Goal: Task Accomplishment & Management: Complete application form

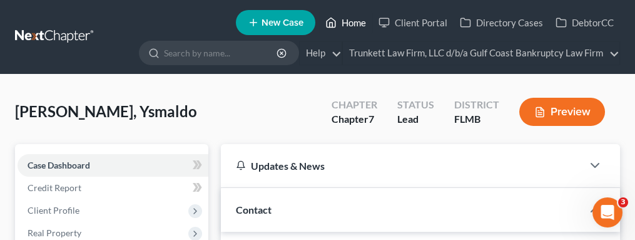
click at [337, 19] on link "Home" at bounding box center [345, 22] width 53 height 23
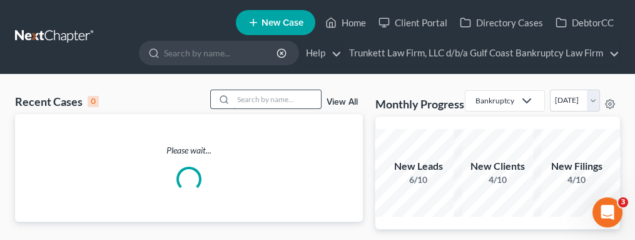
click at [270, 98] on input "search" at bounding box center [277, 99] width 88 height 18
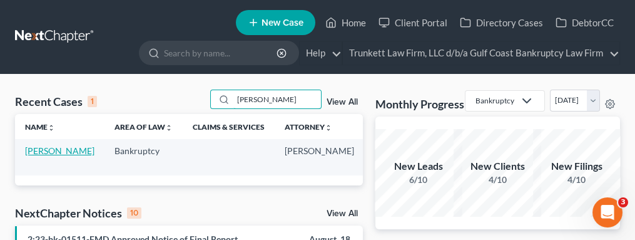
type input "[PERSON_NAME]"
click at [32, 156] on link "[PERSON_NAME]" at bounding box center [59, 150] width 69 height 11
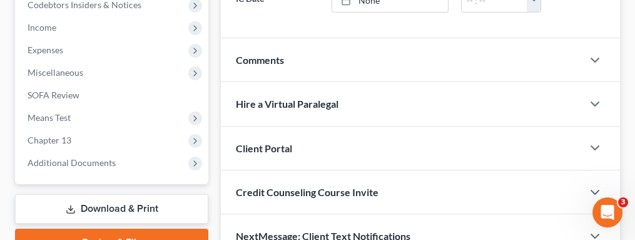
scroll to position [417, 0]
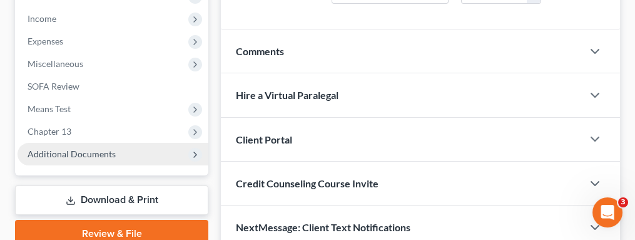
click at [58, 151] on span "Additional Documents" at bounding box center [72, 153] width 88 height 11
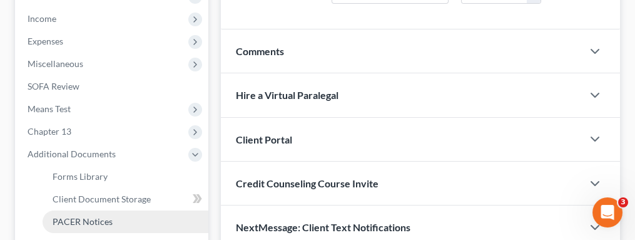
click at [68, 213] on link "PACER Notices" at bounding box center [126, 221] width 166 height 23
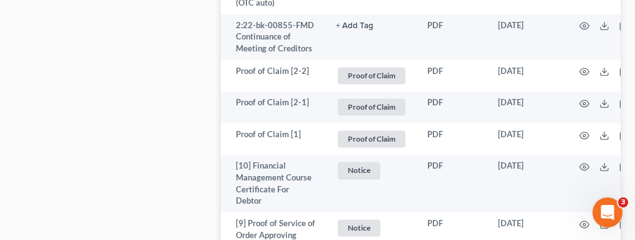
scroll to position [5256, 0]
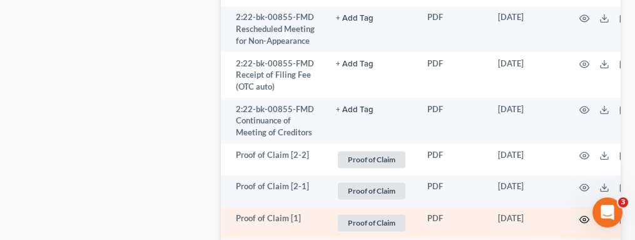
click at [583, 218] on circle "button" at bounding box center [584, 219] width 3 height 3
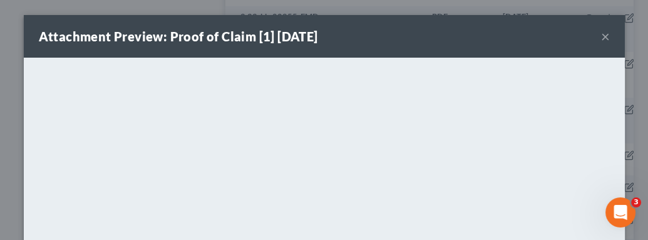
drag, startPoint x: 598, startPoint y: 34, endPoint x: 600, endPoint y: 50, distance: 15.7
click at [601, 34] on button "×" at bounding box center [605, 36] width 9 height 15
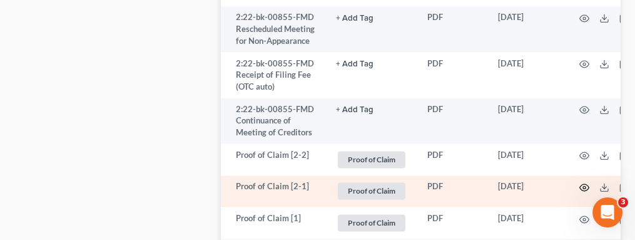
click at [585, 182] on icon "button" at bounding box center [585, 187] width 10 height 10
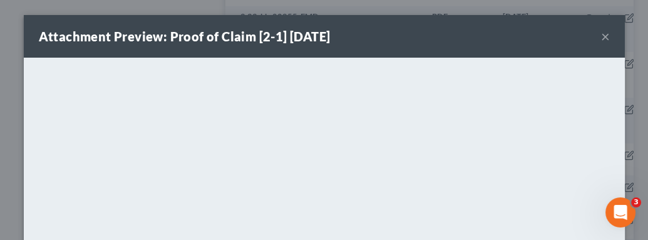
click at [601, 31] on button "×" at bounding box center [605, 36] width 9 height 15
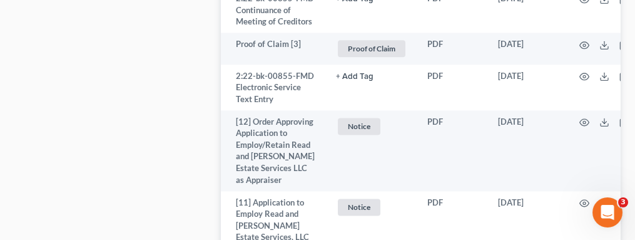
scroll to position [4923, 0]
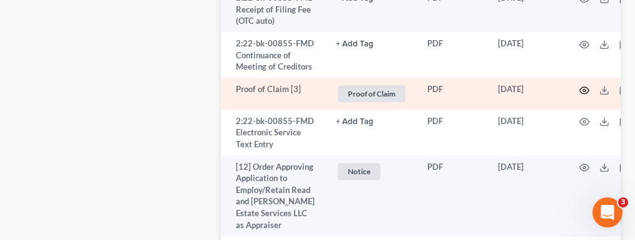
click at [586, 85] on icon "button" at bounding box center [585, 90] width 10 height 10
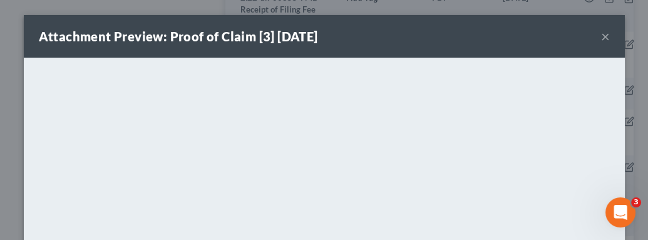
click at [601, 34] on button "×" at bounding box center [605, 36] width 9 height 15
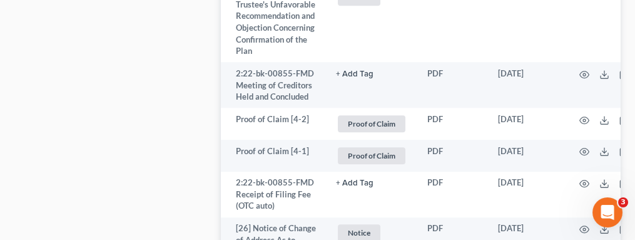
scroll to position [3171, 0]
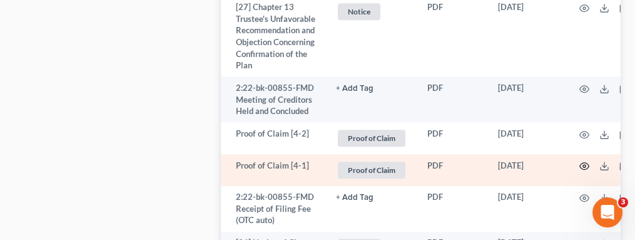
click at [585, 163] on icon "button" at bounding box center [585, 166] width 10 height 10
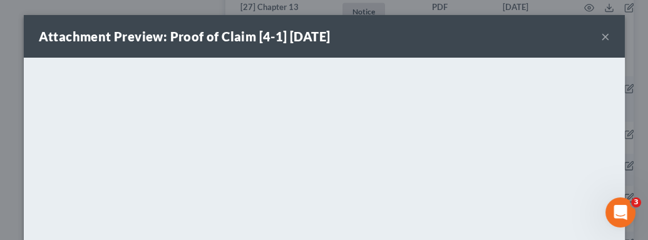
click at [601, 37] on button "×" at bounding box center [605, 36] width 9 height 15
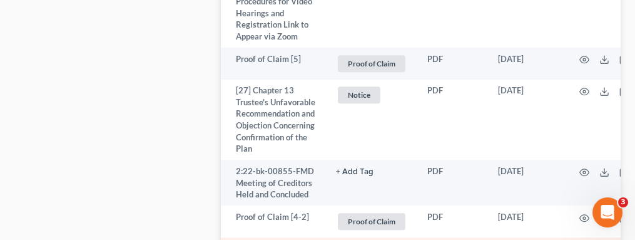
scroll to position [3004, 0]
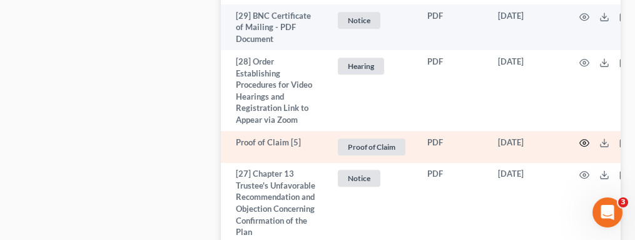
click at [584, 140] on icon "button" at bounding box center [584, 143] width 9 height 7
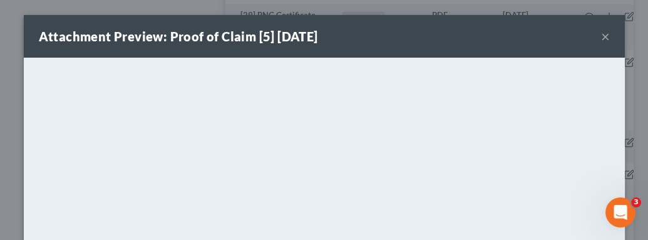
click at [601, 34] on button "×" at bounding box center [605, 36] width 9 height 15
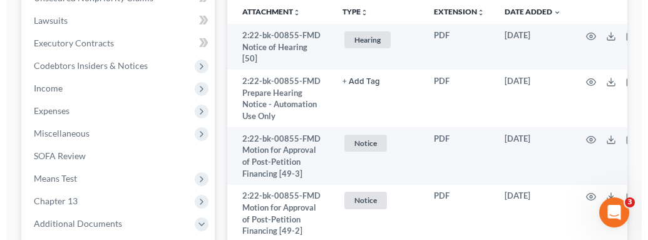
scroll to position [334, 0]
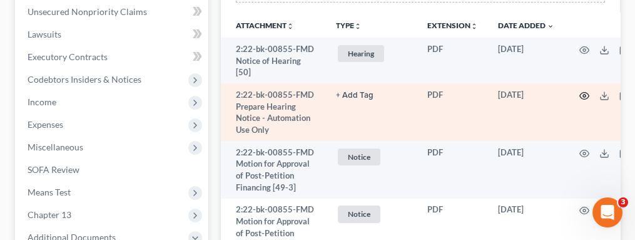
click at [585, 93] on icon "button" at bounding box center [585, 96] width 10 height 10
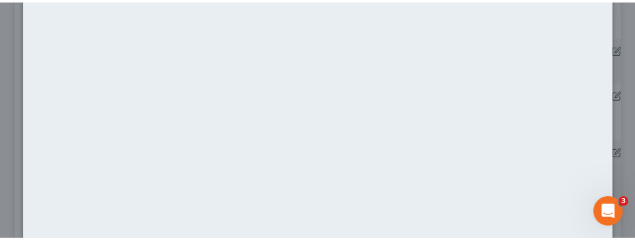
scroll to position [0, 0]
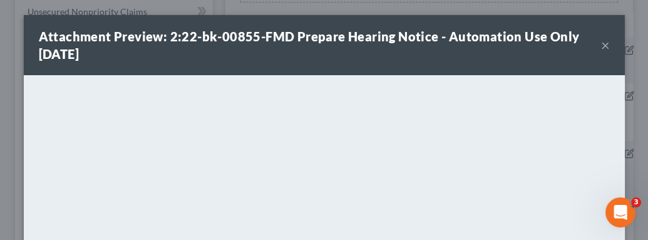
click at [601, 46] on button "×" at bounding box center [605, 45] width 9 height 15
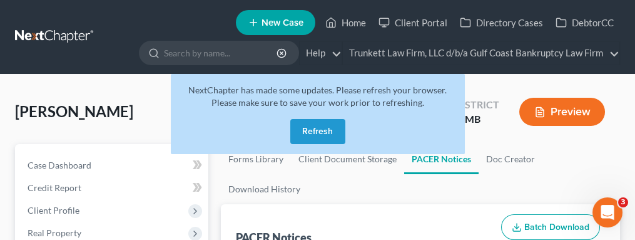
click at [322, 128] on button "Refresh" at bounding box center [317, 131] width 55 height 25
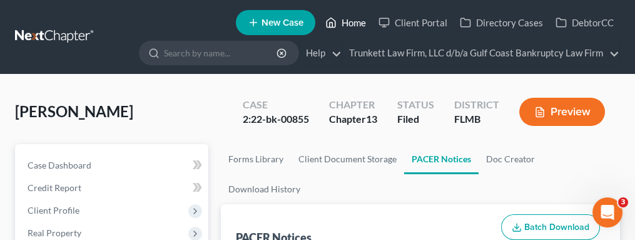
click at [357, 25] on link "Home" at bounding box center [345, 22] width 53 height 23
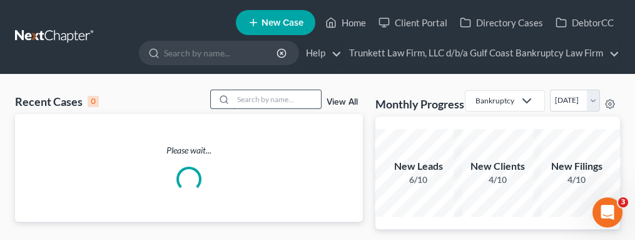
click at [288, 93] on input "search" at bounding box center [277, 99] width 88 height 18
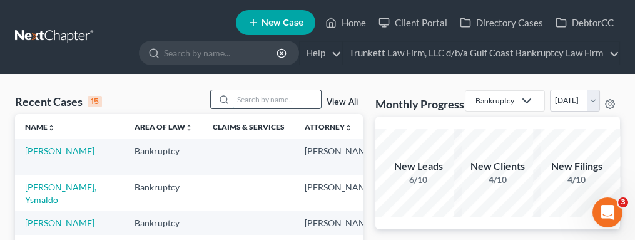
click at [269, 98] on input "search" at bounding box center [277, 99] width 88 height 18
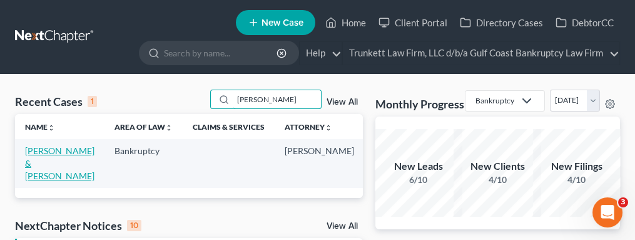
type input "nelson"
click at [40, 157] on link "Nelson, Deanna & Logan" at bounding box center [59, 163] width 69 height 36
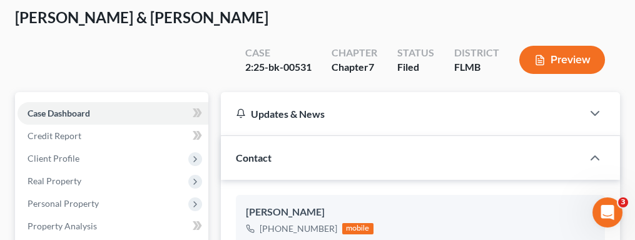
scroll to position [814, 0]
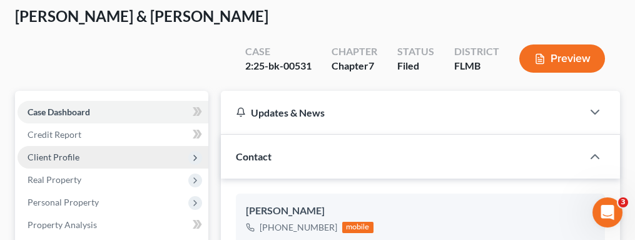
click at [43, 151] on span "Client Profile" at bounding box center [54, 156] width 52 height 11
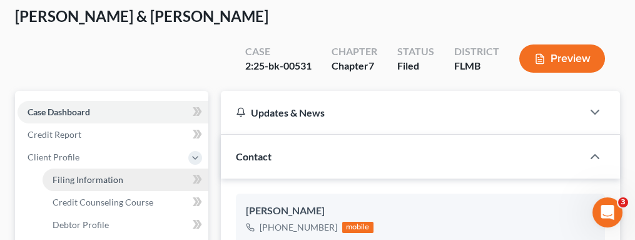
click at [53, 174] on span "Filing Information" at bounding box center [88, 179] width 71 height 11
select select "1"
select select "0"
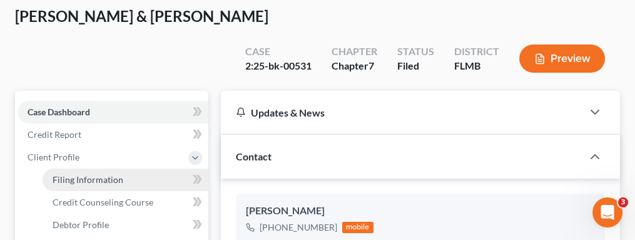
select select "9"
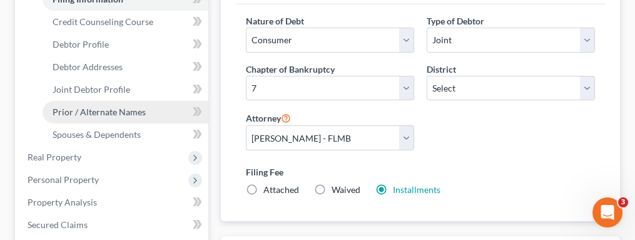
scroll to position [334, 0]
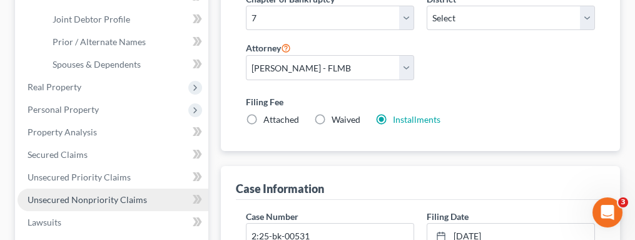
click at [84, 194] on span "Unsecured Nonpriority Claims" at bounding box center [88, 199] width 120 height 11
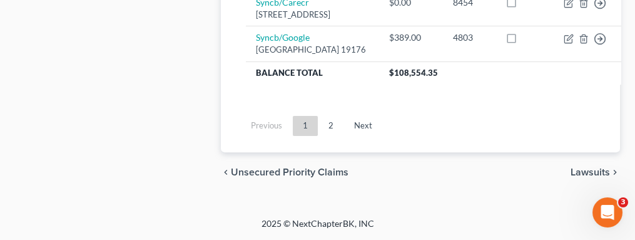
scroll to position [1752, 0]
click at [328, 136] on link "2" at bounding box center [331, 126] width 25 height 20
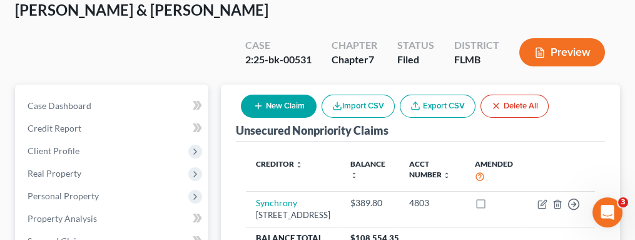
scroll to position [0, 0]
